Goal: Transaction & Acquisition: Purchase product/service

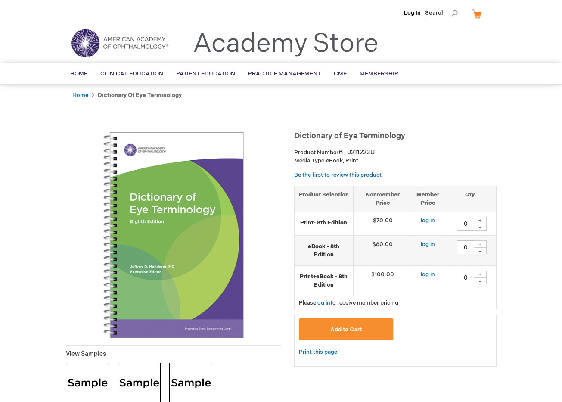
click at [483, 241] on div "+" at bounding box center [479, 243] width 13 height 7
type input "1"
click at [352, 323] on button "Add to Cart" at bounding box center [346, 329] width 95 height 22
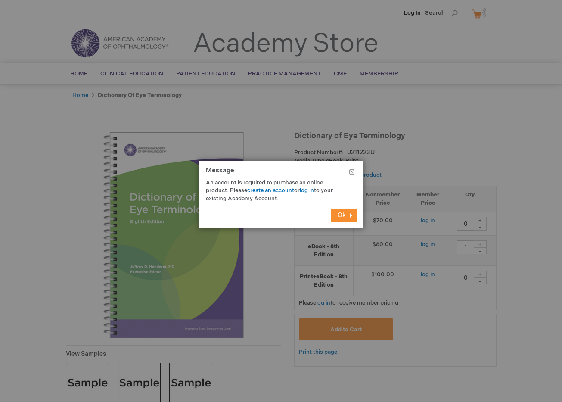
click at [271, 189] on link "create an account" at bounding box center [270, 190] width 47 height 7
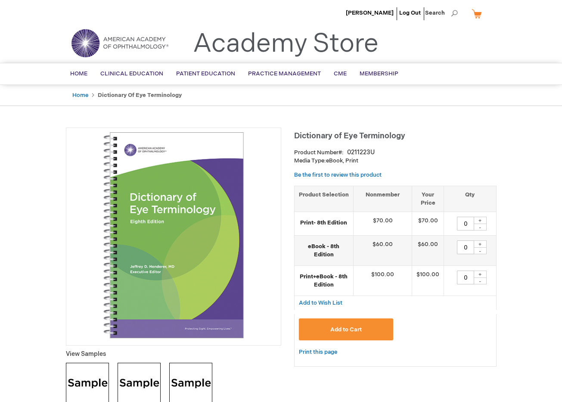
click at [481, 243] on div "+" at bounding box center [479, 243] width 13 height 7
type input "1"
click at [357, 332] on button "Add to Cart" at bounding box center [346, 329] width 95 height 22
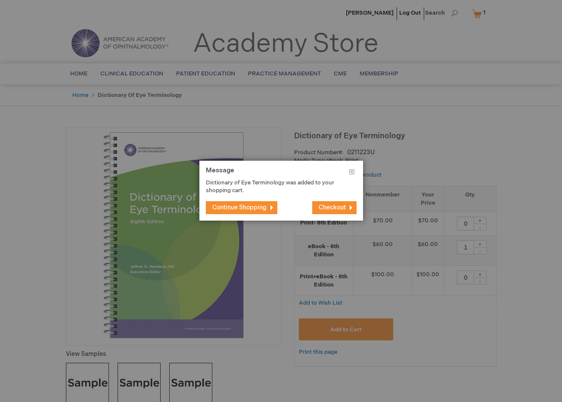
click at [333, 207] on span "Checkout" at bounding box center [331, 207] width 27 height 7
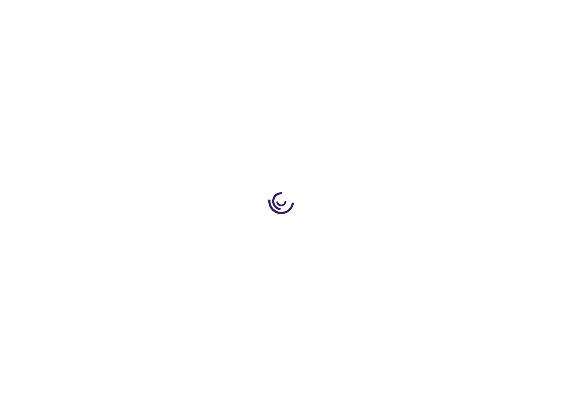
select select "US"
select select "43"
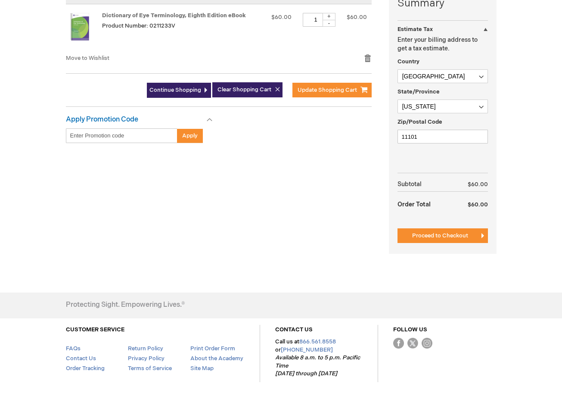
scroll to position [238, 0]
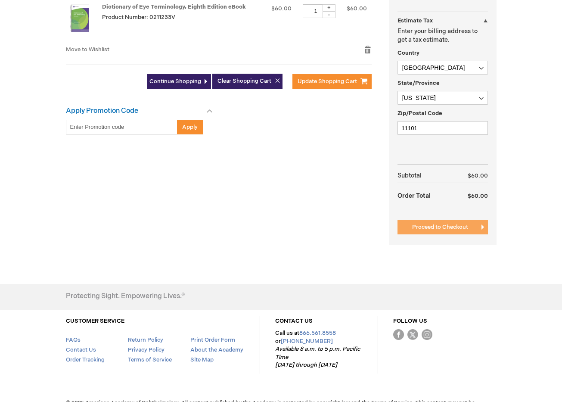
click at [428, 220] on button "Proceed to Checkout" at bounding box center [442, 227] width 90 height 15
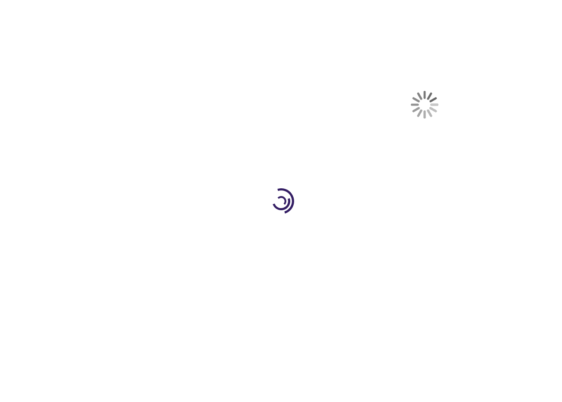
scroll to position [140, 0]
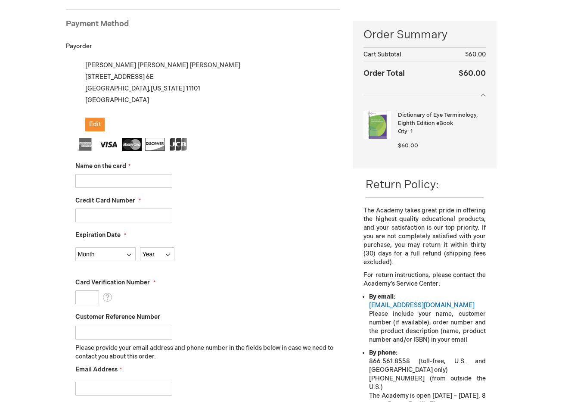
click at [136, 179] on input "Name on the card" at bounding box center [123, 181] width 97 height 14
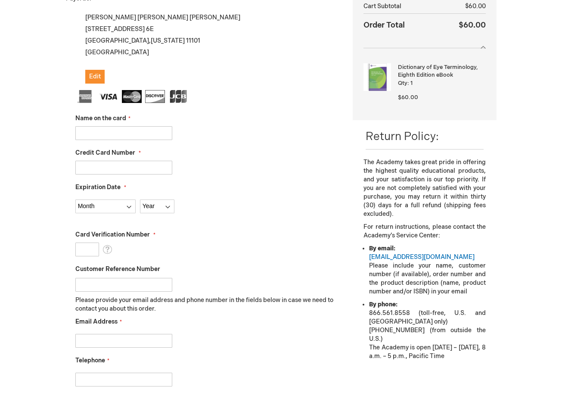
scroll to position [100, 0]
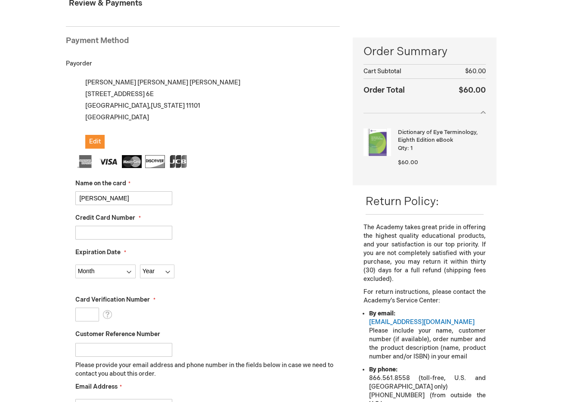
type input "[PERSON_NAME]"
click at [161, 235] on input "Credit Card Number" at bounding box center [123, 233] width 97 height 14
type input "4482330203566542"
select select "11"
select select "2028"
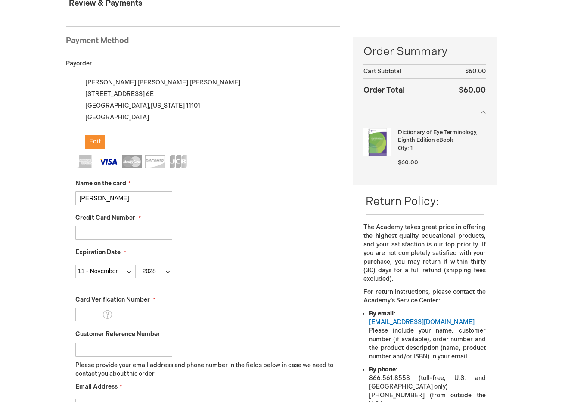
click at [90, 316] on input "Card Verification Number" at bounding box center [87, 314] width 24 height 14
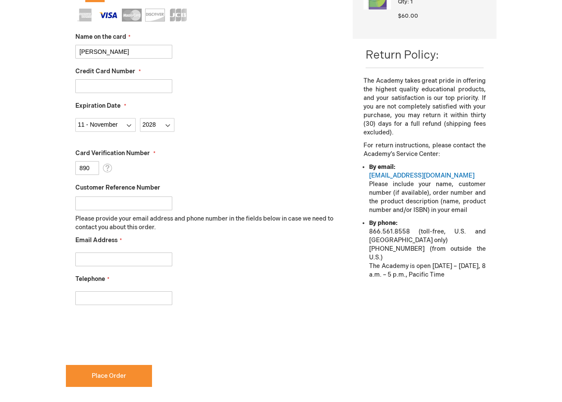
scroll to position [269, 0]
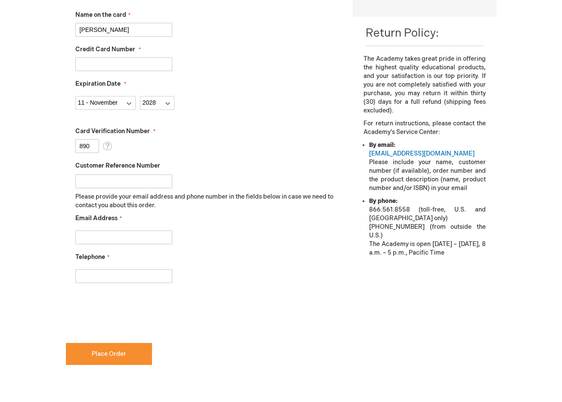
type input "890"
type input "travisjoseph.blvs@gmail.com"
type input "3477646517"
checkbox input "true"
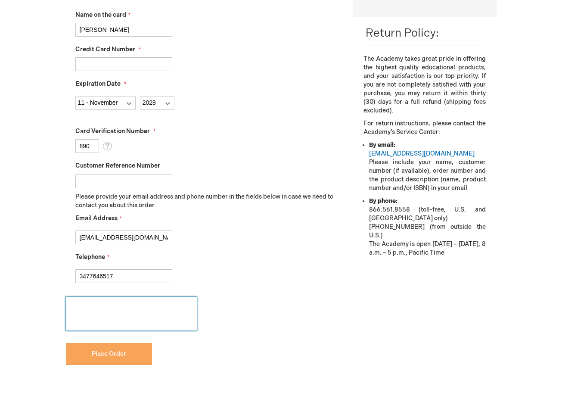
click at [93, 353] on span "Place Order" at bounding box center [109, 353] width 34 height 7
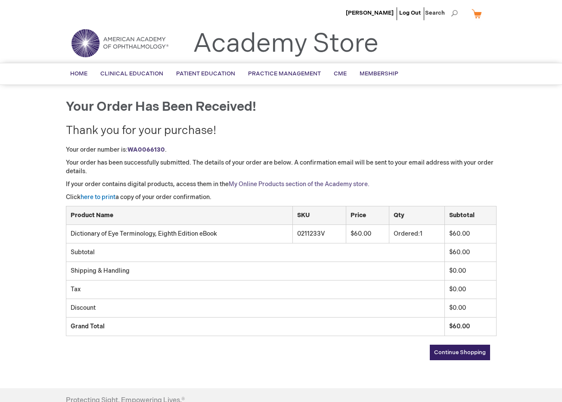
click at [241, 184] on link "My Online Products section of the Academy store." at bounding box center [299, 183] width 141 height 7
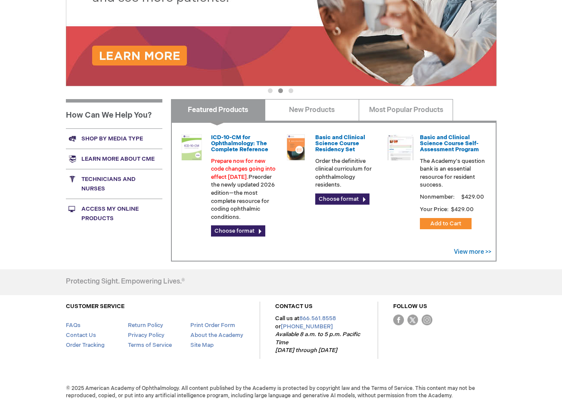
scroll to position [208, 0]
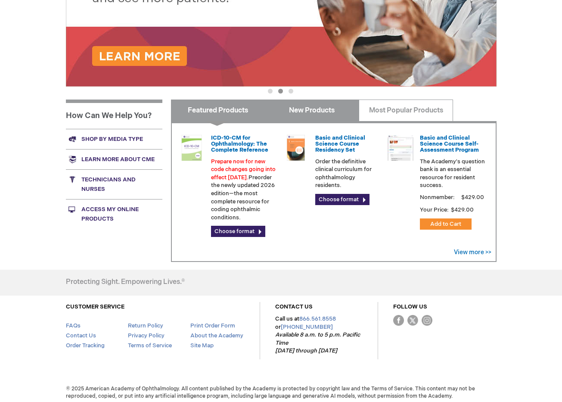
click at [286, 117] on link "New Products" at bounding box center [312, 110] width 94 height 22
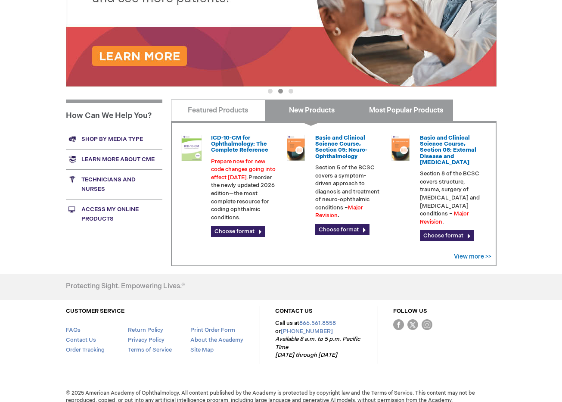
click at [378, 105] on link "Most Popular Products" at bounding box center [406, 110] width 94 height 22
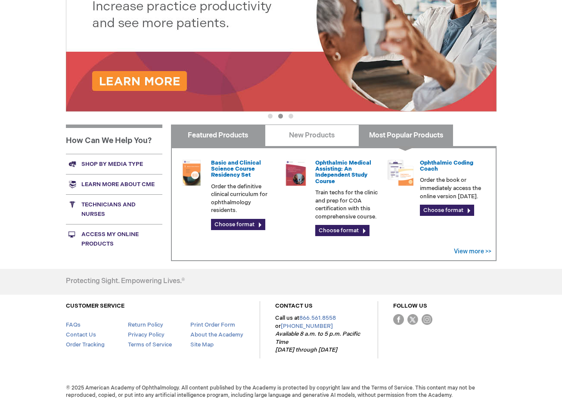
click at [204, 138] on link "Featured Products" at bounding box center [218, 135] width 94 height 22
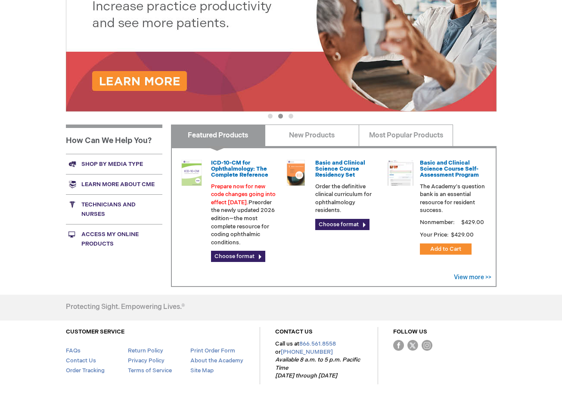
click at [113, 232] on link "Access My Online Products" at bounding box center [114, 239] width 96 height 30
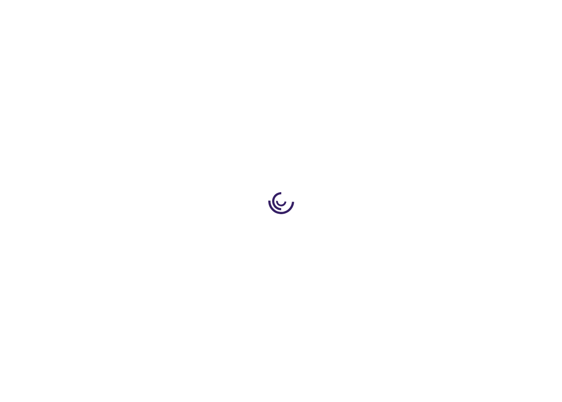
type input "0"
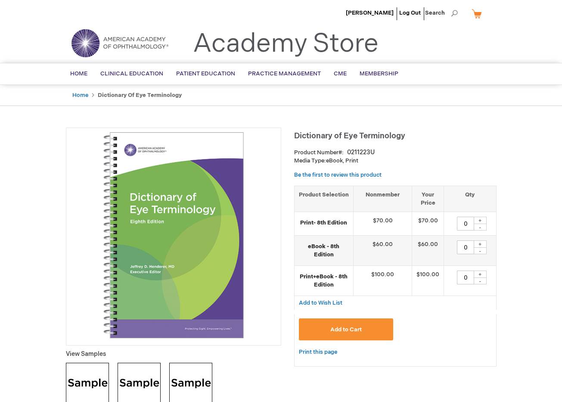
click at [317, 247] on strong "eBook - 8th Edition" at bounding box center [324, 250] width 50 height 16
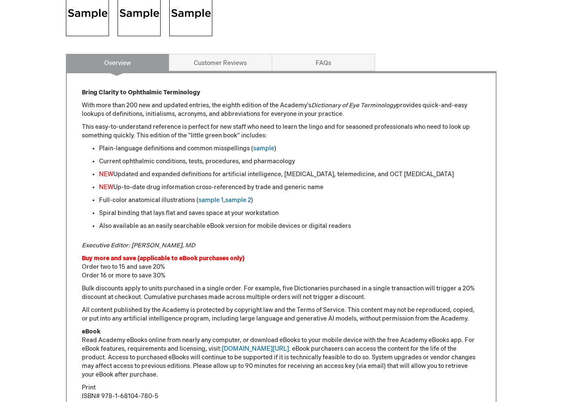
scroll to position [289, 0]
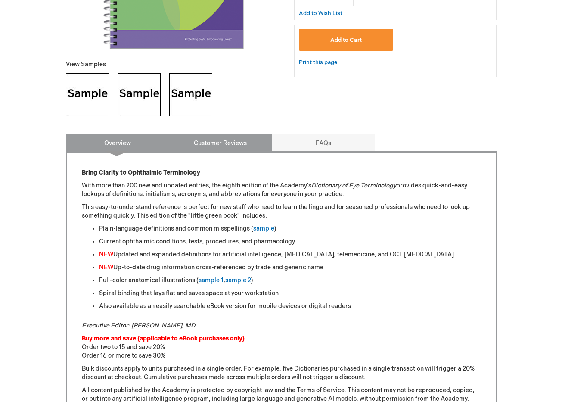
click at [221, 135] on link "Customer Reviews" at bounding box center [220, 142] width 103 height 17
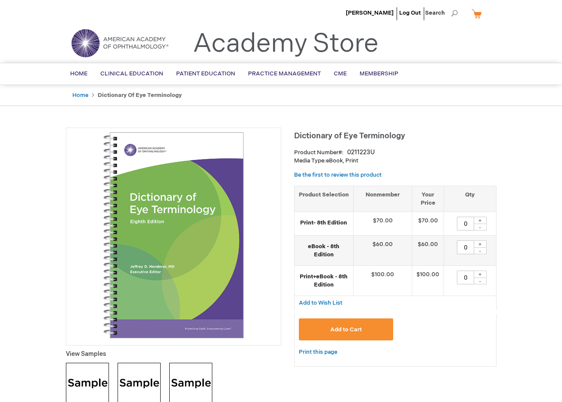
scroll to position [0, 0]
drag, startPoint x: 294, startPoint y: 160, endPoint x: 369, endPoint y: 161, distance: 74.5
click at [369, 161] on p "Media Type: eBook, Print" at bounding box center [395, 161] width 202 height 8
click at [384, 12] on span "[PERSON_NAME]" at bounding box center [370, 12] width 48 height 7
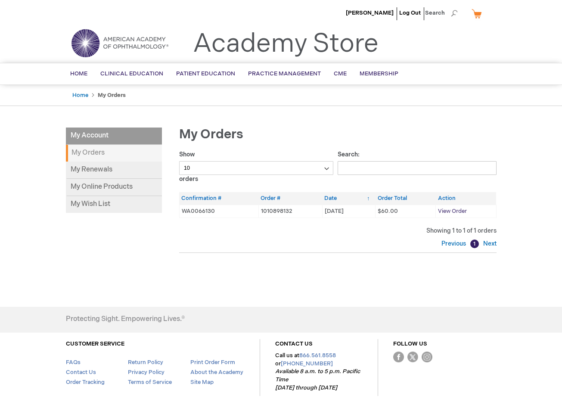
click at [449, 209] on span "View Order" at bounding box center [452, 210] width 29 height 7
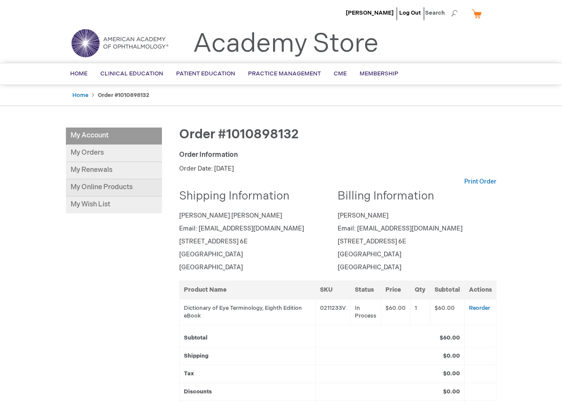
click at [106, 184] on link "My Online Products" at bounding box center [114, 187] width 96 height 17
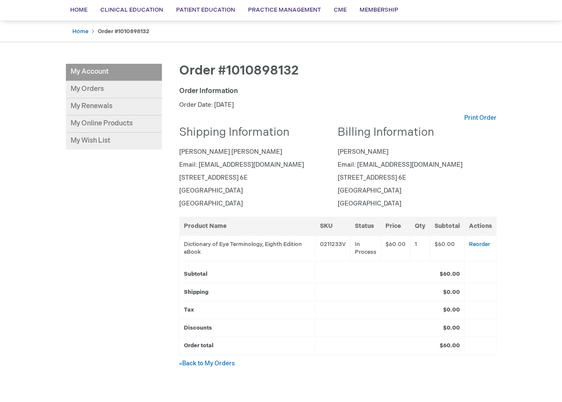
scroll to position [73, 0]
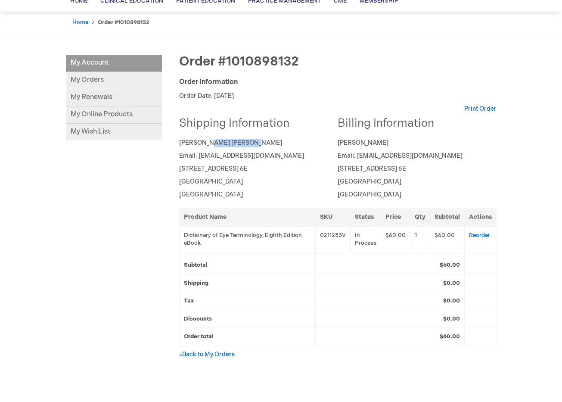
drag, startPoint x: 179, startPoint y: 142, endPoint x: 223, endPoint y: 142, distance: 43.0
click at [223, 142] on p "Jamaal Jamaal" at bounding box center [255, 143] width 152 height 9
click at [254, 148] on address "Jamaal Jamaal Email: travisjoseph.blvs@gmail.com 2310 41st Avenue Apt. 6E Long …" at bounding box center [255, 169] width 152 height 60
drag, startPoint x: 180, startPoint y: 142, endPoint x: 225, endPoint y: 142, distance: 45.2
click at [225, 142] on p "Jamaal Jamaal" at bounding box center [255, 143] width 152 height 9
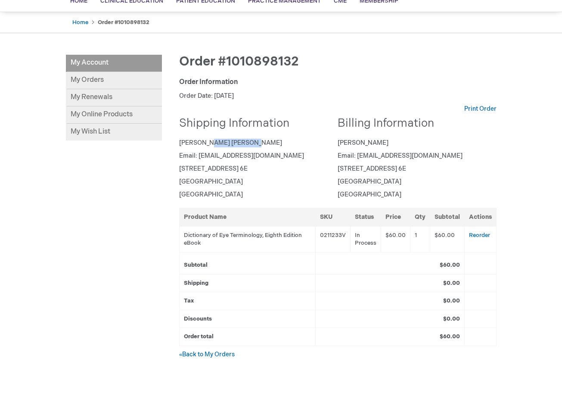
click at [226, 142] on p "Jamaal Jamaal" at bounding box center [255, 143] width 152 height 9
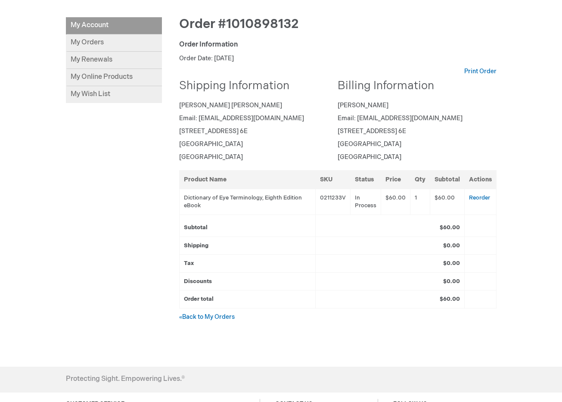
scroll to position [112, 0]
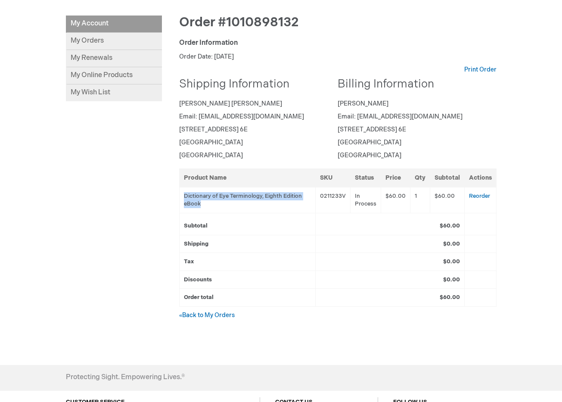
drag, startPoint x: 185, startPoint y: 192, endPoint x: 201, endPoint y: 200, distance: 18.1
click at [201, 200] on td "Dictionary of Eye Terminology, Eighth Edition eBook" at bounding box center [247, 200] width 136 height 26
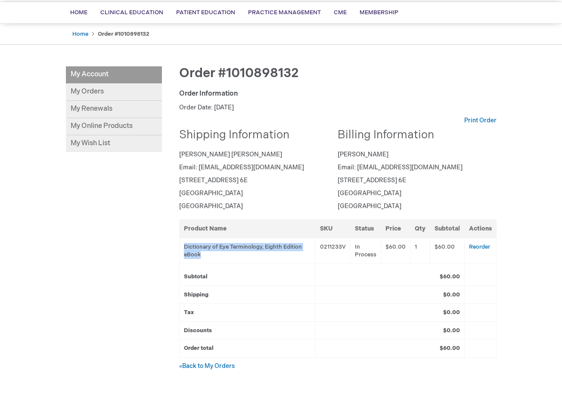
scroll to position [55, 0]
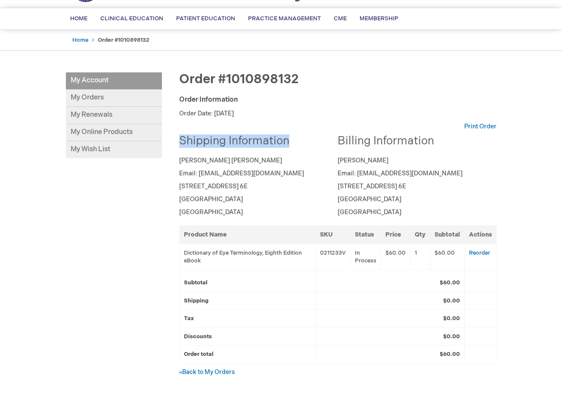
drag, startPoint x: 182, startPoint y: 141, endPoint x: 290, endPoint y: 140, distance: 108.0
click at [290, 140] on h2 "Shipping Information" at bounding box center [255, 141] width 152 height 12
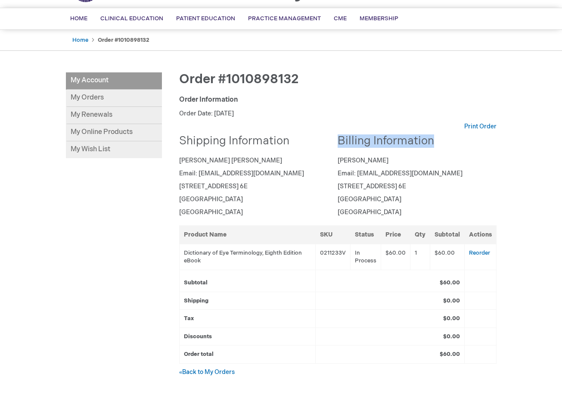
drag, startPoint x: 340, startPoint y: 139, endPoint x: 434, endPoint y: 142, distance: 94.7
click at [434, 142] on h2 "Billing Information" at bounding box center [413, 141] width 152 height 12
drag, startPoint x: 180, startPoint y: 159, endPoint x: 226, endPoint y: 159, distance: 45.6
click at [226, 159] on p "Jamaal Jamaal" at bounding box center [255, 160] width 152 height 9
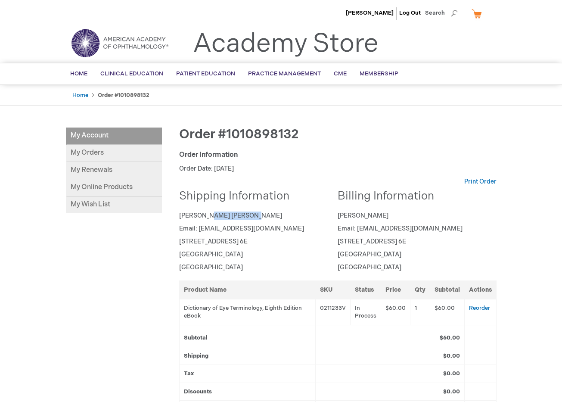
scroll to position [0, 0]
drag, startPoint x: 219, startPoint y: 135, endPoint x: 300, endPoint y: 136, distance: 81.8
click at [300, 136] on div "Order #1010898132" at bounding box center [337, 138] width 317 height 23
click at [383, 11] on span "[PERSON_NAME]" at bounding box center [370, 12] width 48 height 7
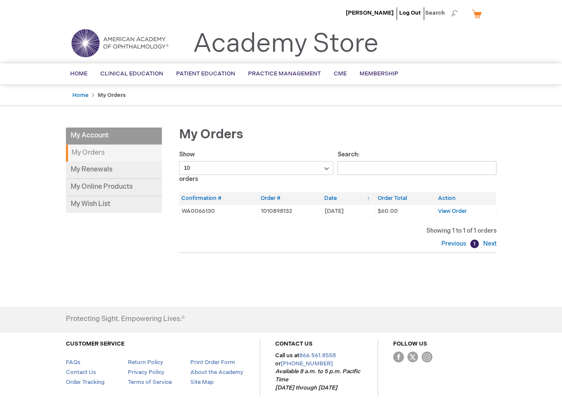
click at [216, 42] on link "Academy Store" at bounding box center [286, 43] width 186 height 31
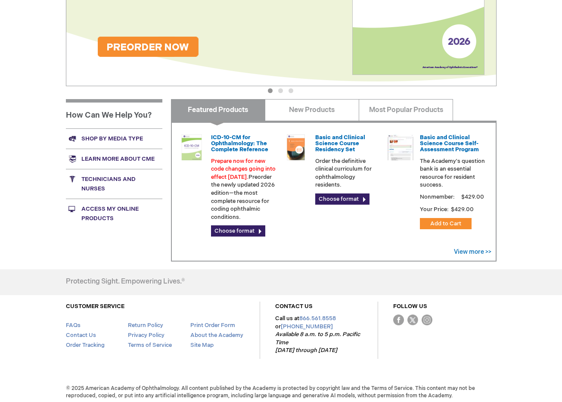
scroll to position [208, 0]
